Goal: Connect with others: Connect with others

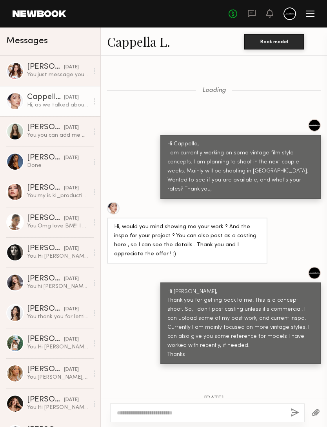
scroll to position [903, 0]
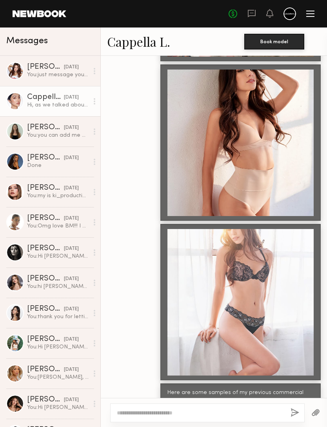
click at [60, 74] on div "You: just message you on IG." at bounding box center [58, 74] width 62 height 7
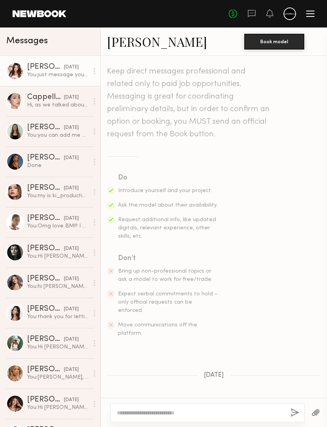
click at [138, 49] on link "Priscilla A." at bounding box center [157, 41] width 100 height 17
